Goal: Transaction & Acquisition: Purchase product/service

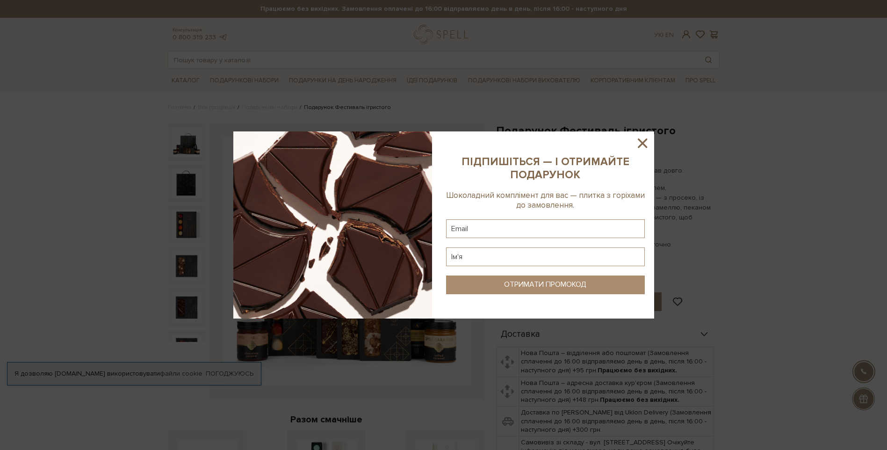
click at [643, 143] on icon at bounding box center [642, 142] width 9 height 9
